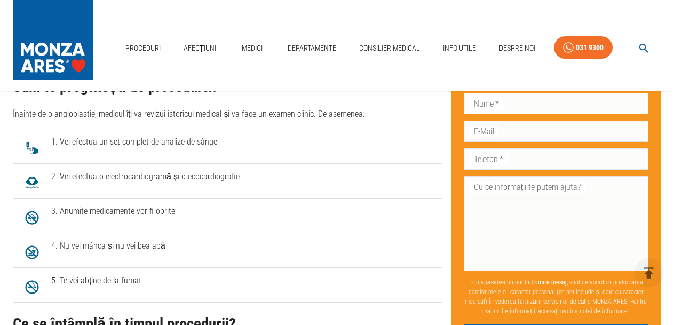
scroll to position [1869, 0]
click at [116, 210] on span "3. Anumite medicamente vor fi oprite" at bounding box center [242, 210] width 383 height 13
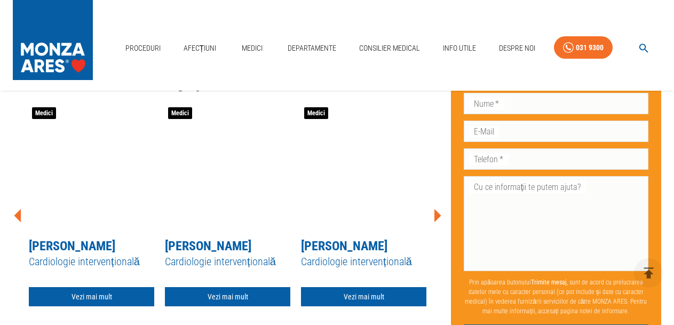
scroll to position [4218, 0]
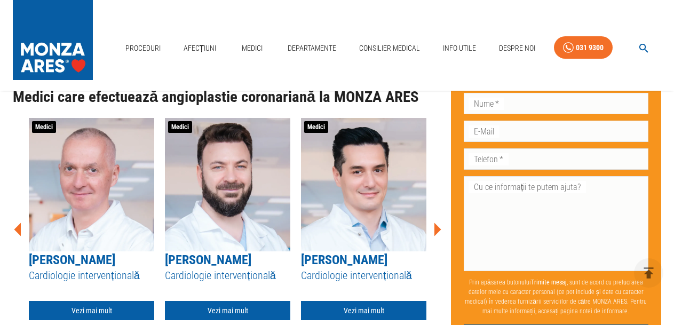
click at [436, 223] on icon at bounding box center [438, 229] width 7 height 13
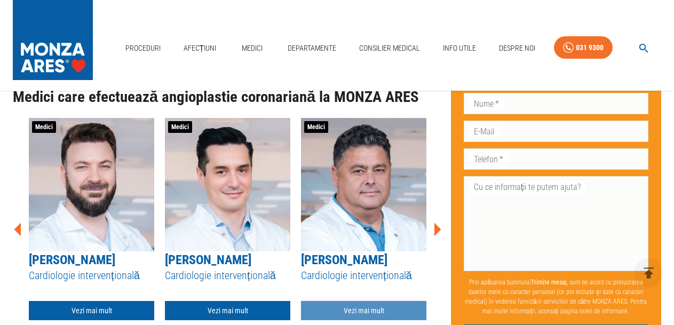
click at [374, 301] on link "Vezi mai mult" at bounding box center [363, 311] width 125 height 20
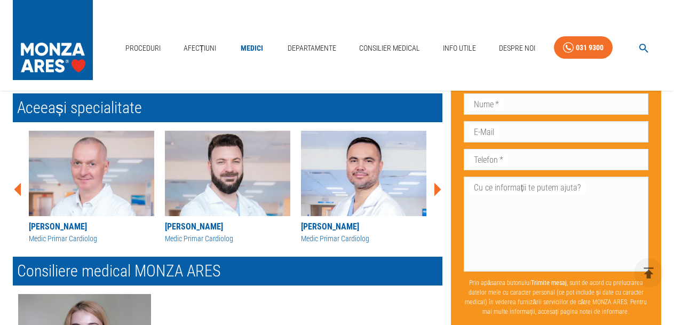
scroll to position [1175, 0]
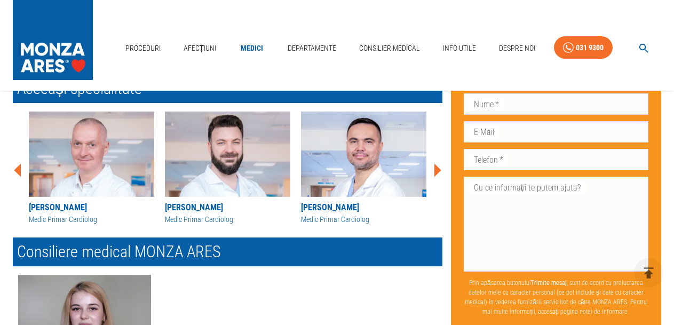
click at [437, 168] on icon at bounding box center [438, 169] width 7 height 13
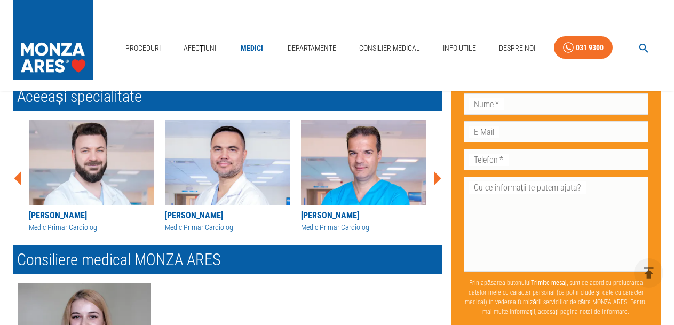
click at [437, 176] on icon at bounding box center [438, 178] width 7 height 13
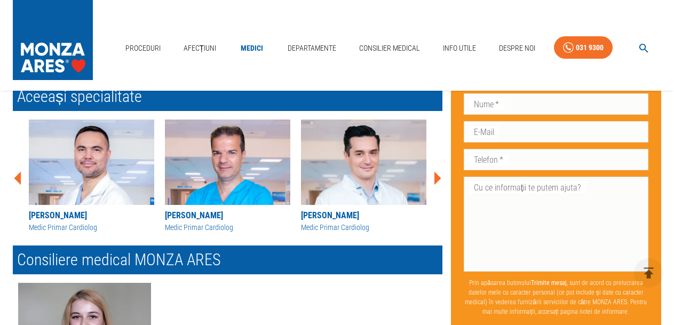
click at [436, 176] on icon at bounding box center [438, 178] width 7 height 13
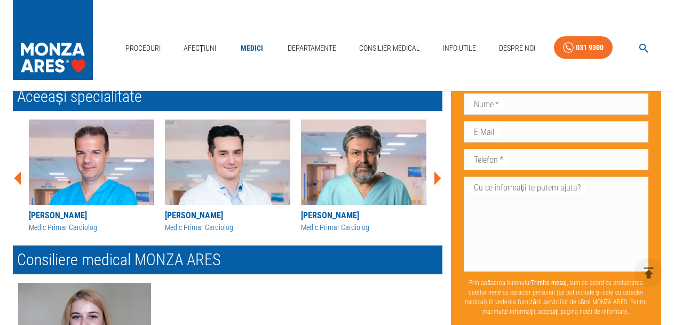
click at [437, 175] on icon at bounding box center [438, 178] width 7 height 13
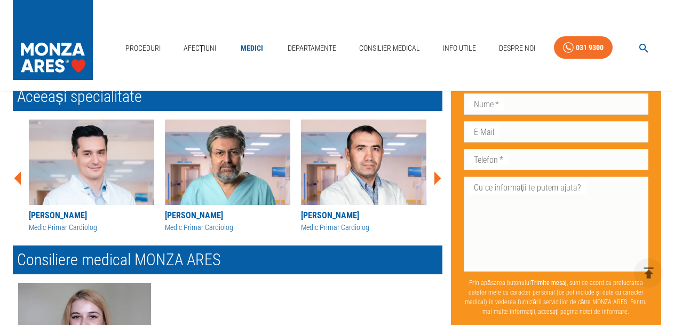
click at [435, 175] on icon at bounding box center [438, 178] width 7 height 13
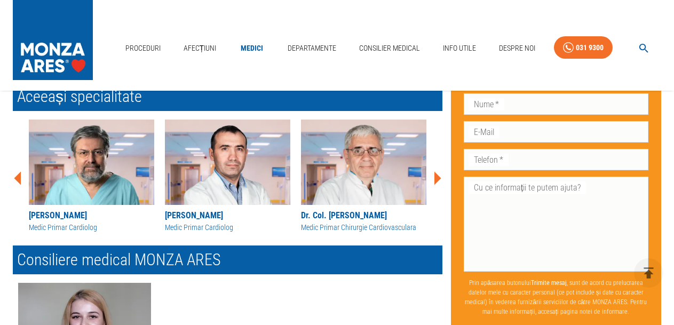
click at [435, 175] on icon at bounding box center [438, 178] width 7 height 13
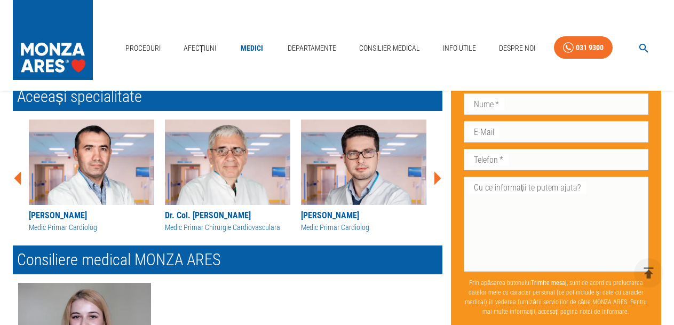
click at [435, 175] on icon at bounding box center [438, 178] width 7 height 13
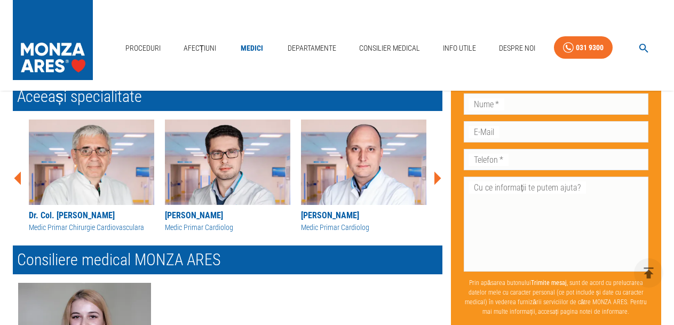
click at [435, 175] on icon at bounding box center [438, 178] width 7 height 13
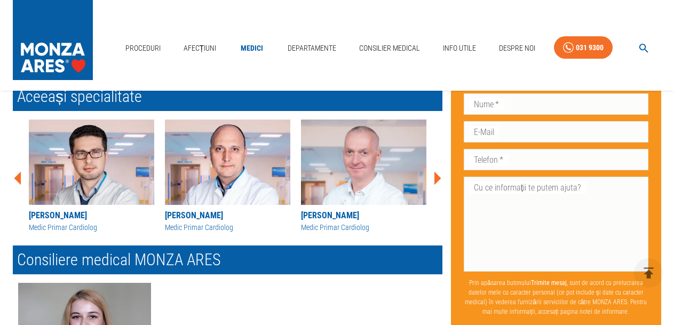
click at [435, 175] on icon at bounding box center [438, 178] width 7 height 13
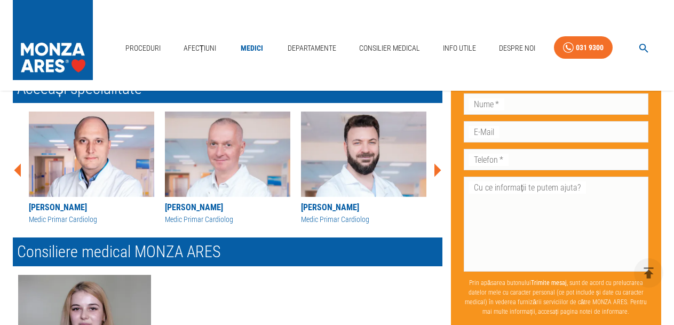
click at [435, 175] on icon at bounding box center [438, 169] width 7 height 13
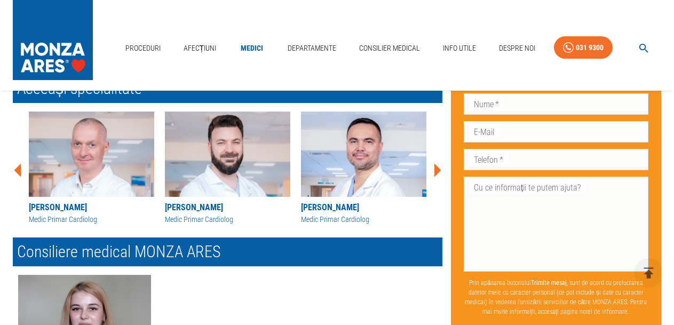
click at [437, 171] on icon at bounding box center [438, 169] width 7 height 13
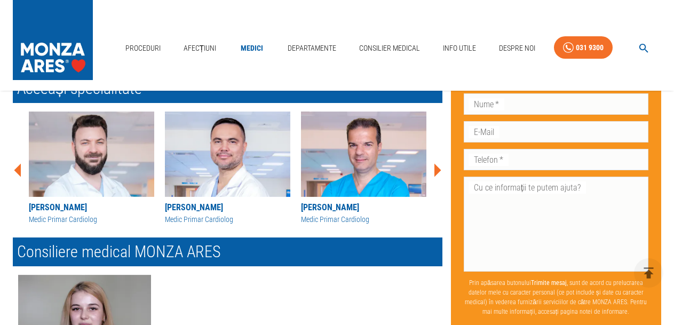
click at [437, 171] on icon at bounding box center [437, 170] width 32 height 32
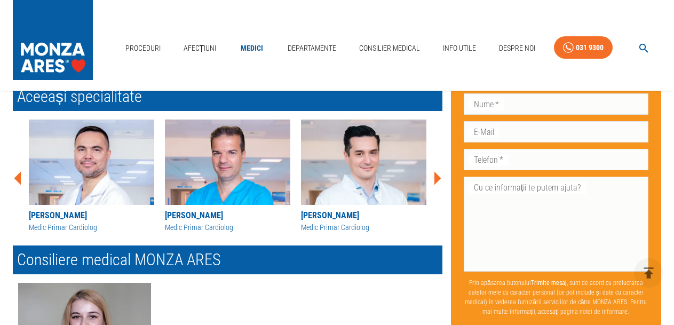
click at [437, 171] on icon at bounding box center [437, 178] width 32 height 32
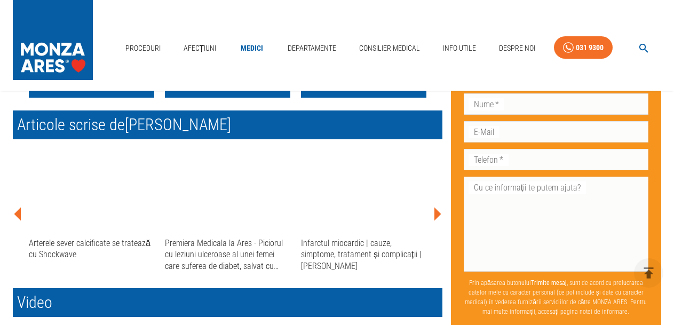
scroll to position [427, 0]
